Goal: Contribute content

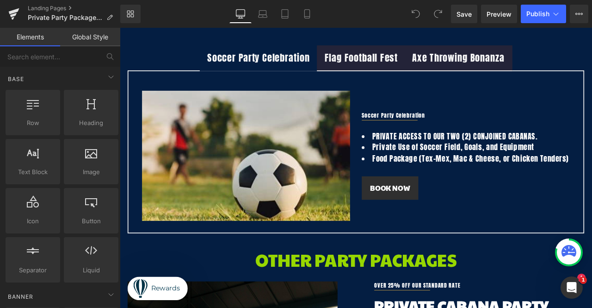
scroll to position [139, 0]
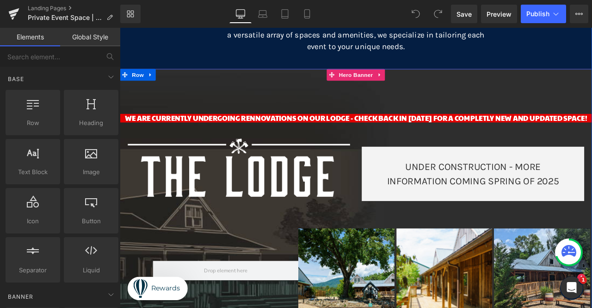
scroll to position [601, 0]
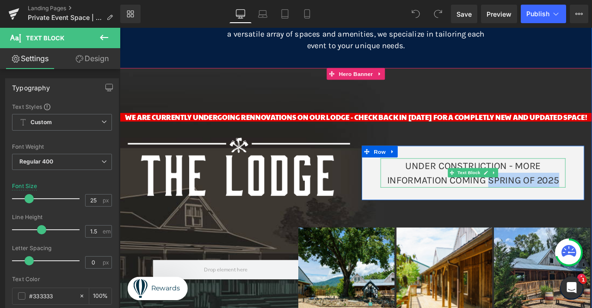
drag, startPoint x: 635, startPoint y: 208, endPoint x: 551, endPoint y: 213, distance: 84.3
click at [551, 213] on p "UNDER CONSTRUCTION - MORE INFORMATION COMING SPRING OF 2025" at bounding box center [538, 199] width 219 height 35
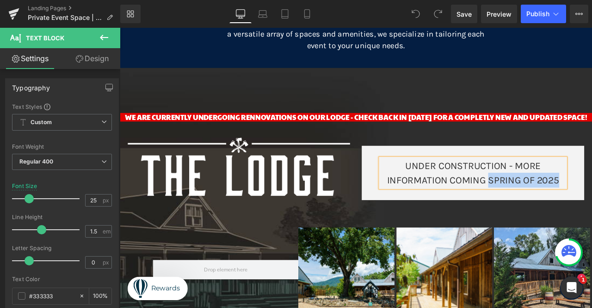
click at [564, 209] on p "UNDER CONSTRUCTION - MORE INFORMATION COMING SPRING OF 2025" at bounding box center [538, 199] width 219 height 35
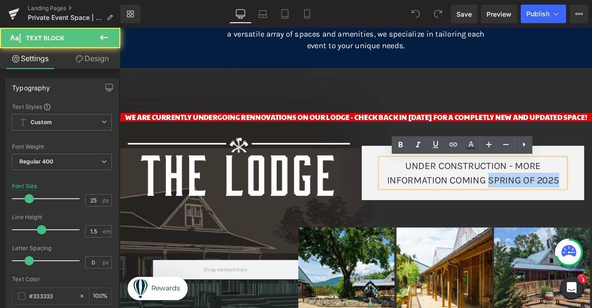
click at [585, 210] on p "UNDER CONSTRUCTION - MORE INFORMATION COMING SPRING OF 2025" at bounding box center [538, 199] width 219 height 35
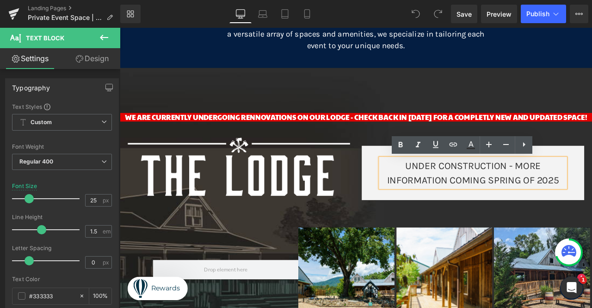
click at [592, 210] on p "UNDER CONSTRUCTION - MORE INFORMATION COMING SPRING OF 2025" at bounding box center [538, 199] width 219 height 35
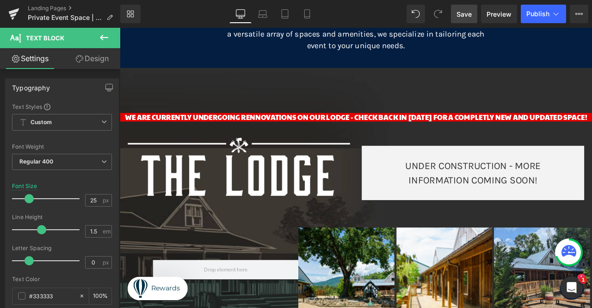
click at [466, 17] on span "Save" at bounding box center [463, 14] width 15 height 10
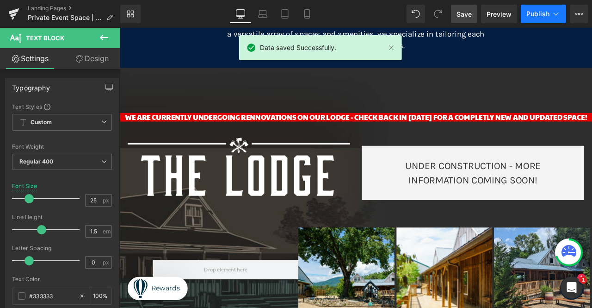
click at [538, 10] on span "Publish" at bounding box center [537, 13] width 23 height 7
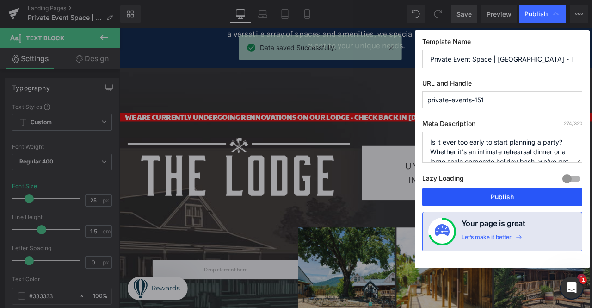
click at [534, 196] on button "Publish" at bounding box center [502, 196] width 160 height 18
